Goal: Task Accomplishment & Management: Manage account settings

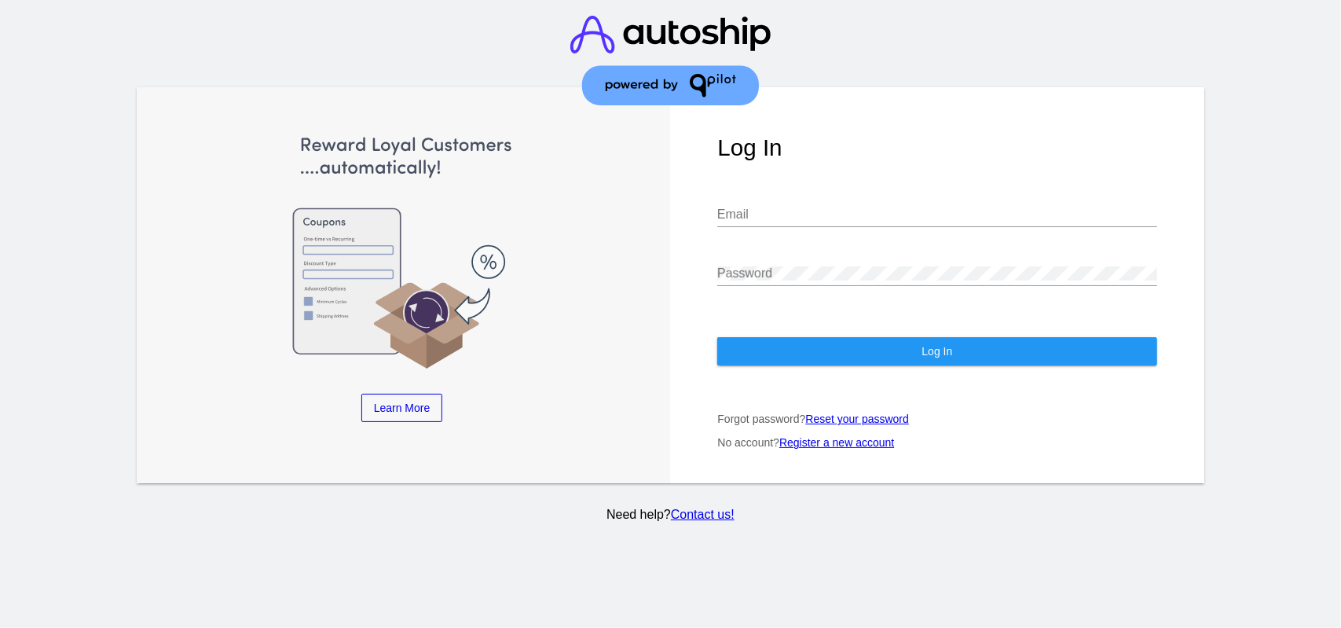
type input "[PERSON_NAME][EMAIL_ADDRESS][DOMAIN_NAME]"
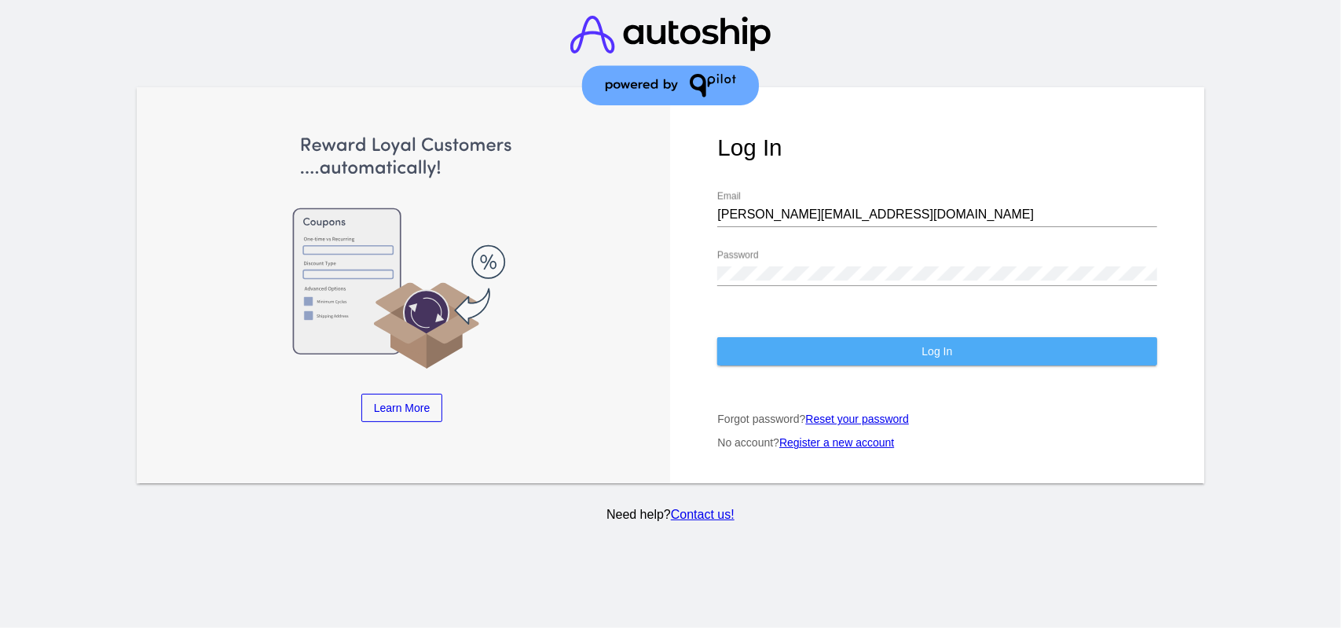
click at [782, 355] on button "Log In" at bounding box center [936, 351] width 439 height 28
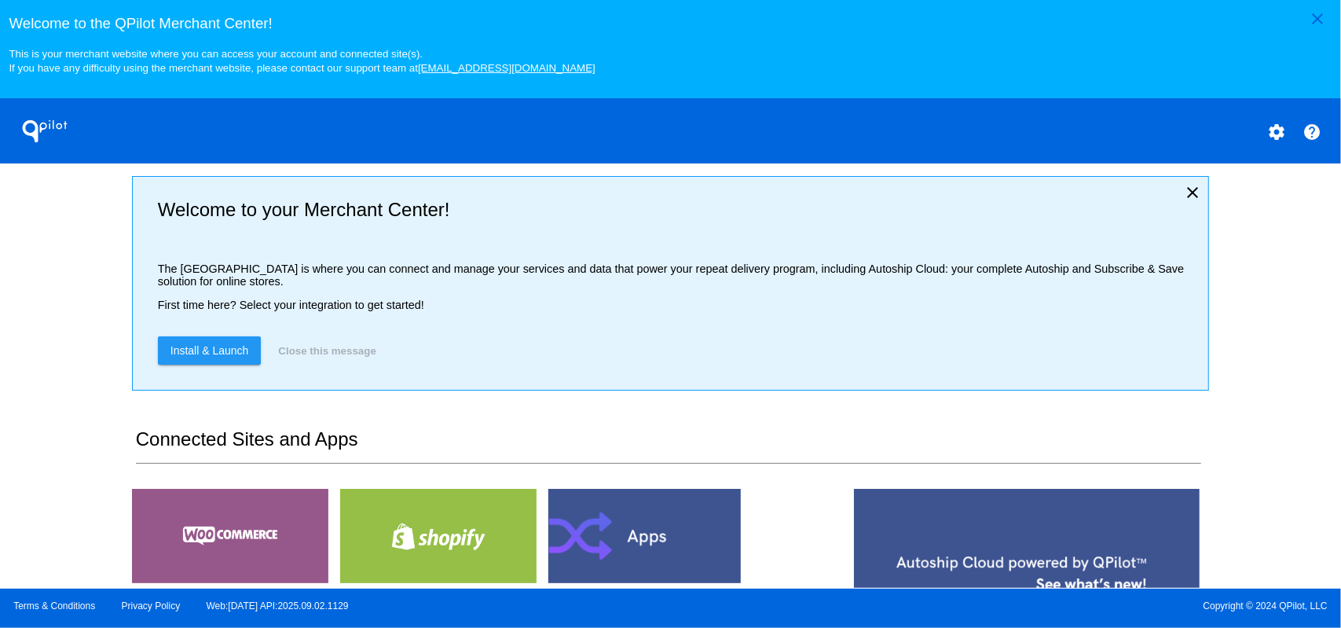
scroll to position [103, 0]
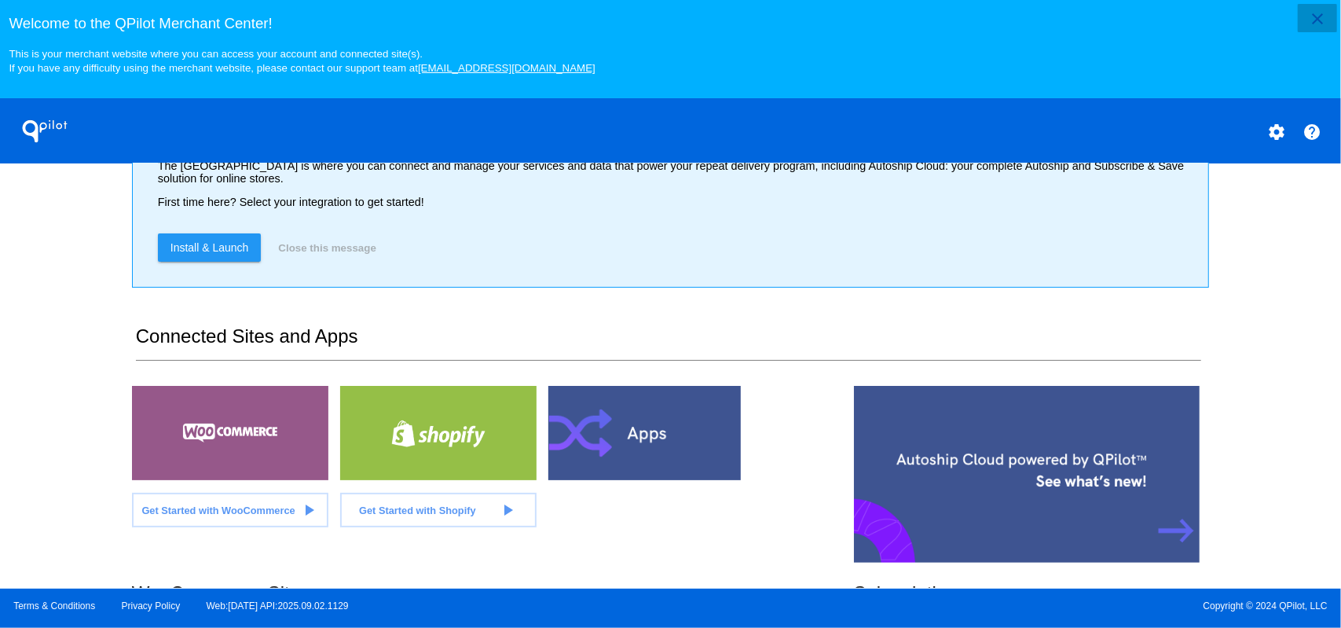
click at [1325, 12] on mat-icon "close" at bounding box center [1317, 18] width 19 height 19
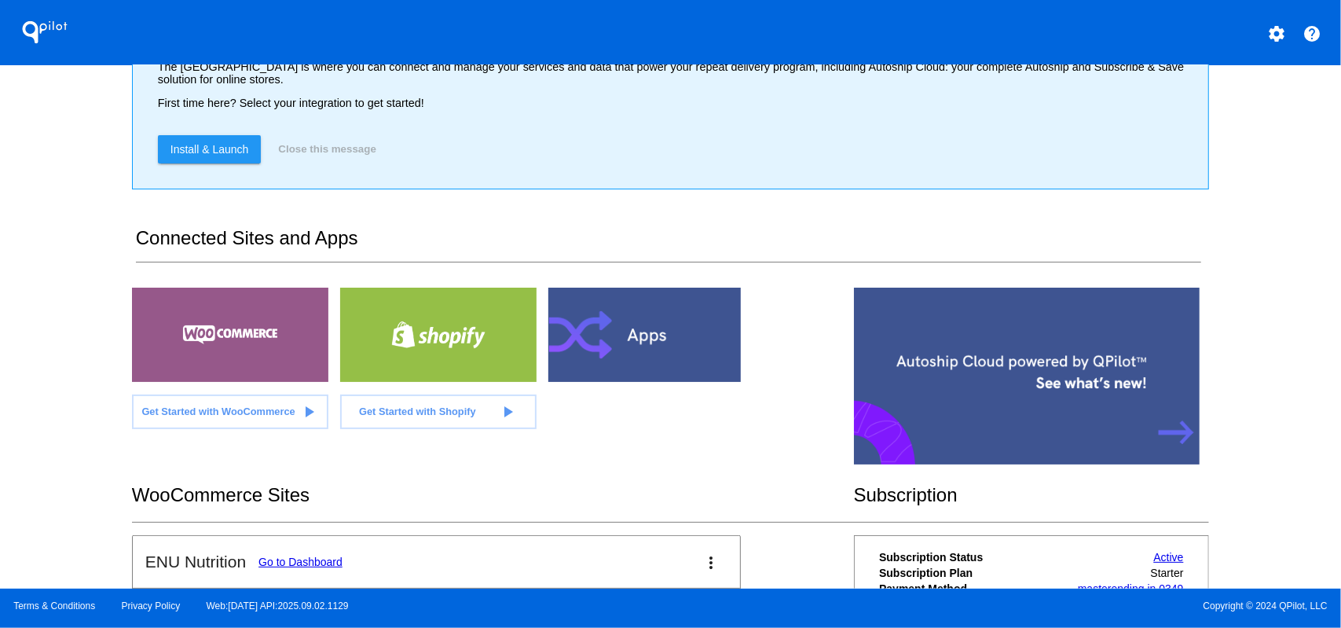
scroll to position [333, 0]
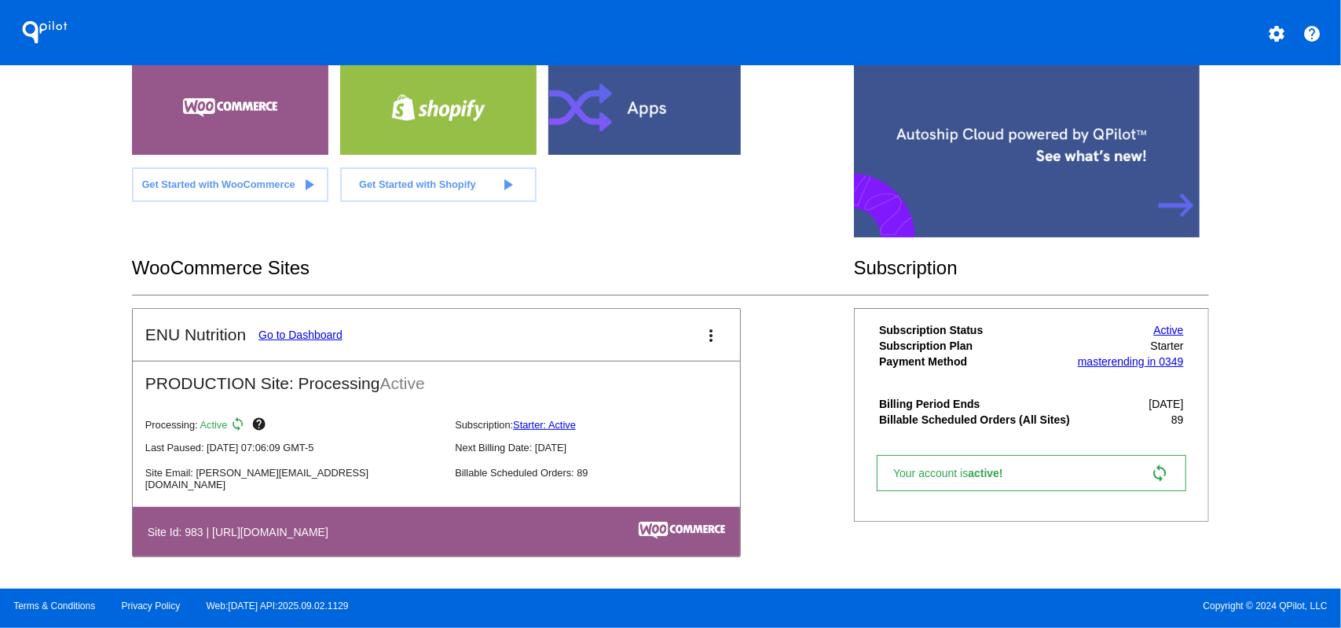
click at [1154, 331] on link "Active" at bounding box center [1169, 330] width 30 height 13
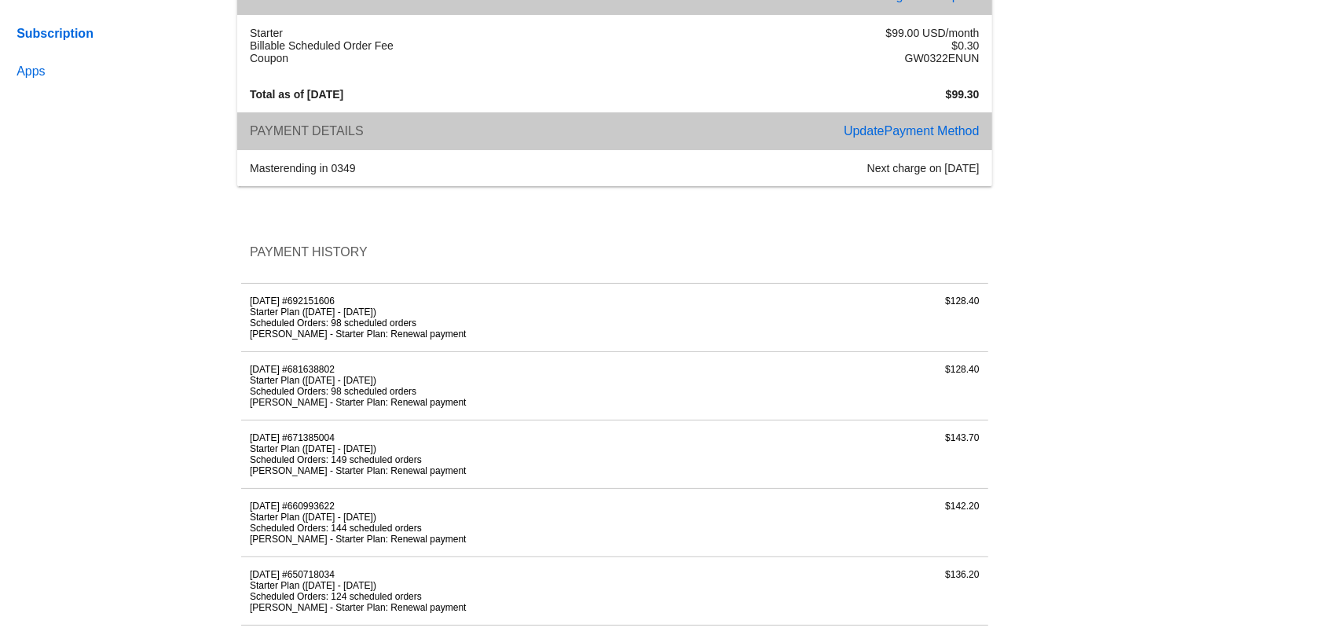
scroll to position [152, 0]
